Goal: Information Seeking & Learning: Learn about a topic

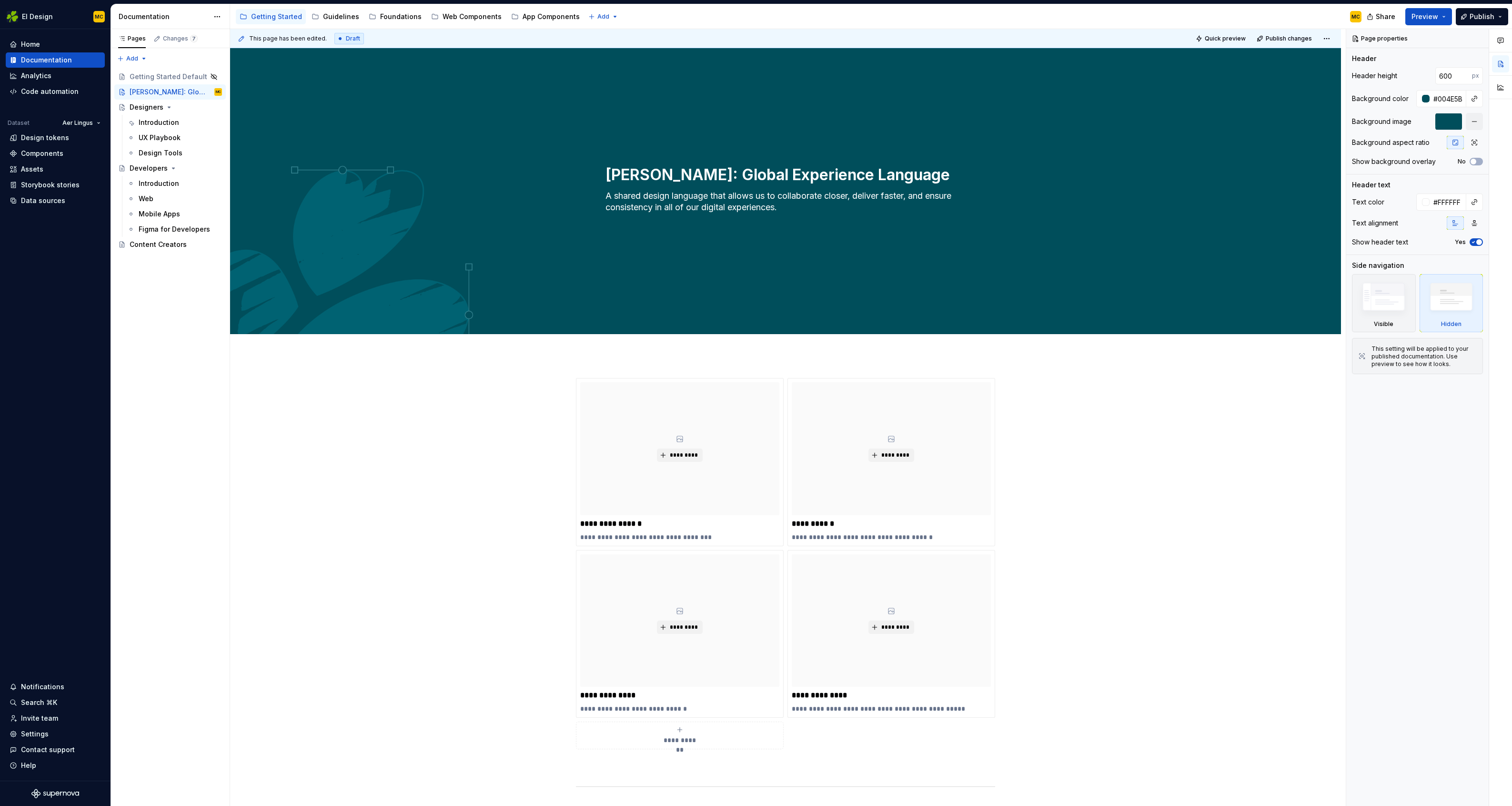
type textarea "*"
click at [36, 45] on div "Home" at bounding box center [30, 44] width 19 height 9
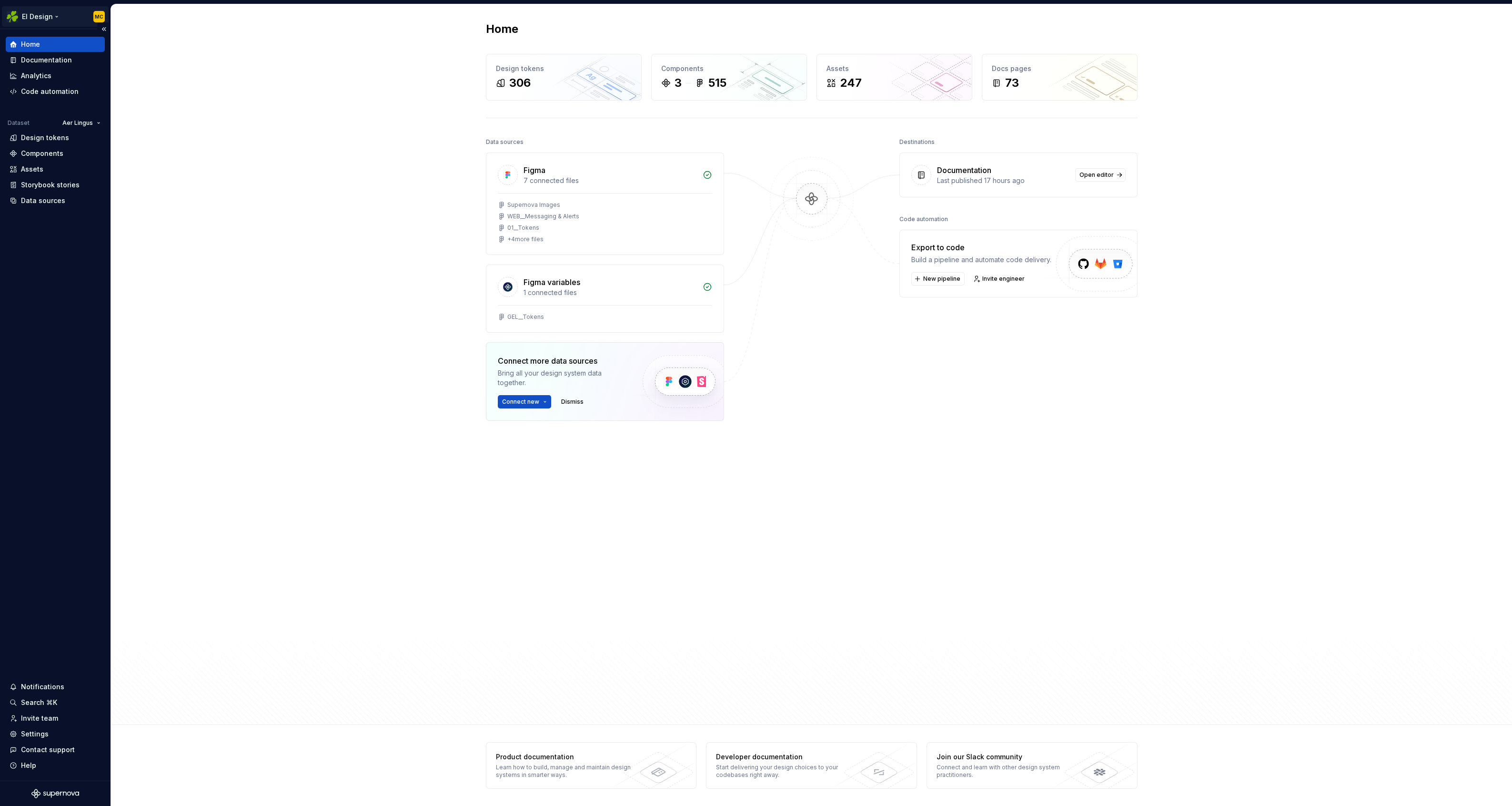
click at [53, 15] on html "EI Design MC Home Documentation Analytics Code automation Dataset Aer Lingus De…" at bounding box center [756, 403] width 1512 height 806
click at [174, 132] on html "EI Design MC Home Documentation Analytics Code automation Dataset Aer Lingus De…" at bounding box center [756, 403] width 1512 height 806
click at [56, 16] on html "EI Design MC Home Documentation Analytics Code automation Dataset Aer Lingus De…" at bounding box center [756, 403] width 1512 height 806
click at [325, 456] on div "Home Design tokens 306 Components 3 515 Assets 247 Docs pages 73 Data sources F…" at bounding box center [811, 364] width 1401 height 720
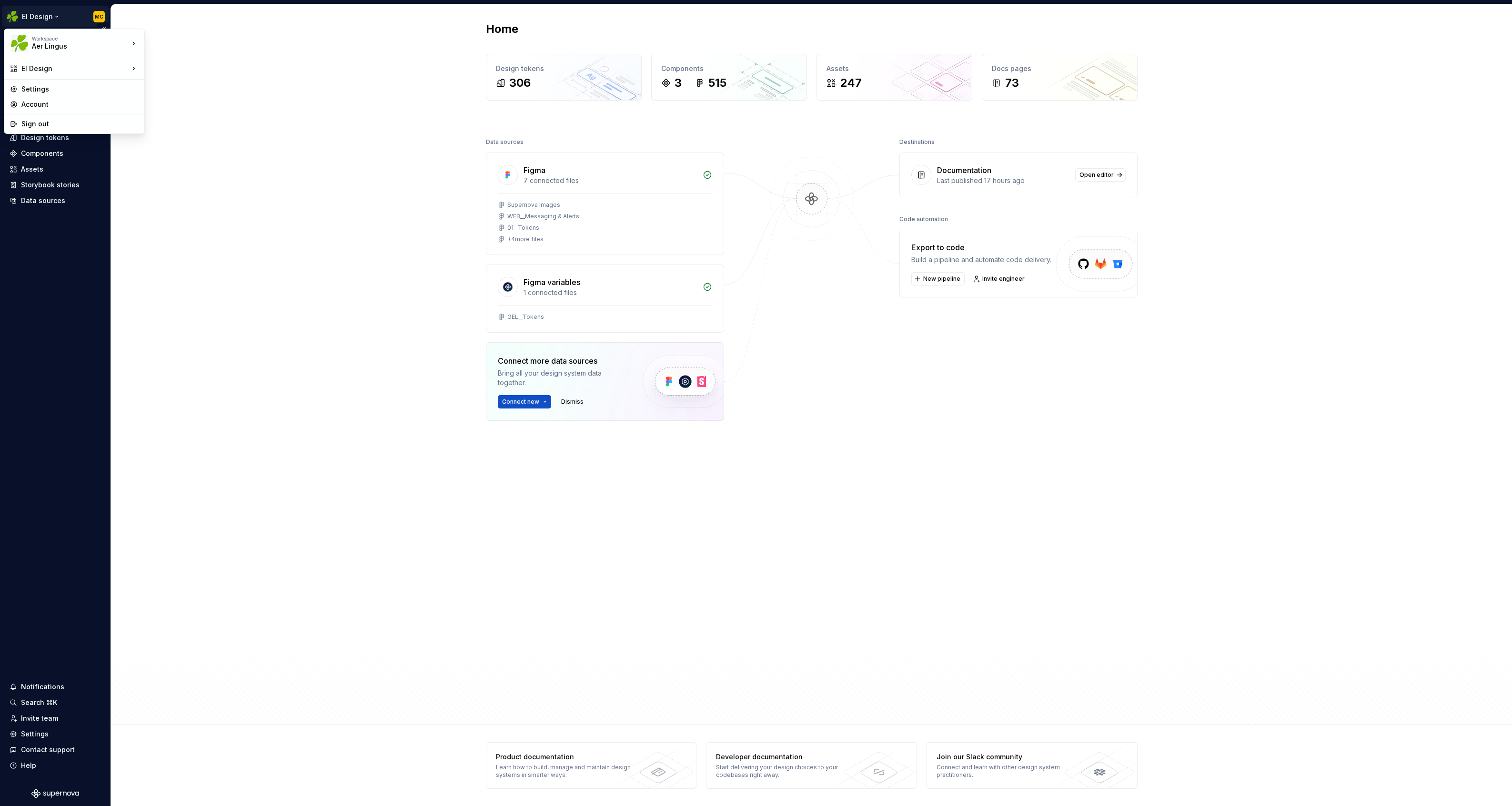
click at [55, 16] on html "EI Design MC Home Documentation Analytics Code automation Dataset Aer Lingus De…" at bounding box center [756, 403] width 1512 height 806
click at [453, 92] on html "EI Design MC Home Documentation Analytics Code automation Dataset Aer Lingus De…" at bounding box center [756, 403] width 1512 height 806
click at [46, 57] on div "Documentation" at bounding box center [46, 60] width 51 height 9
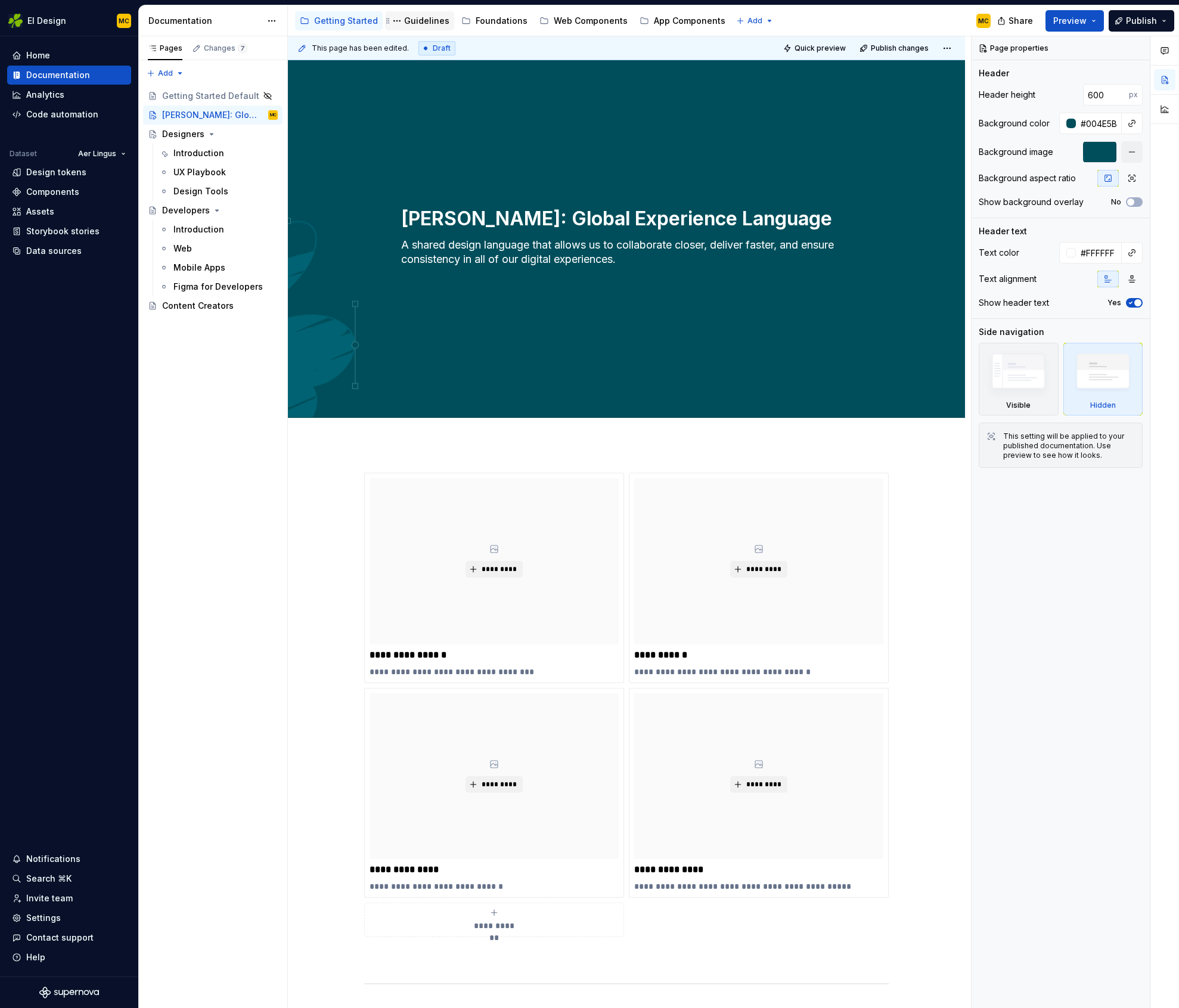
click at [419, 21] on div "Guidelines" at bounding box center [426, 21] width 45 height 12
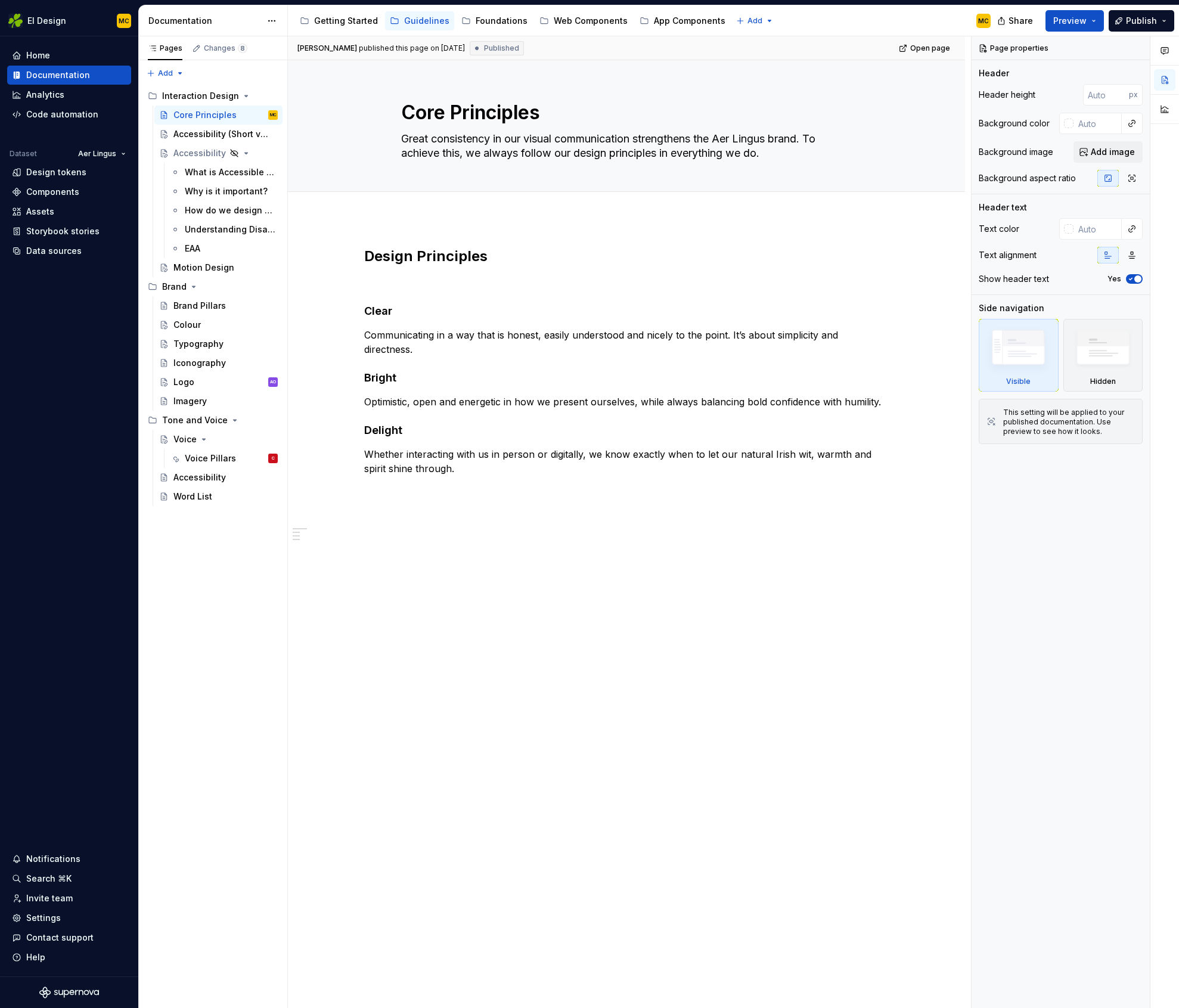
type textarea "*"
